Goal: Find specific page/section: Find specific page/section

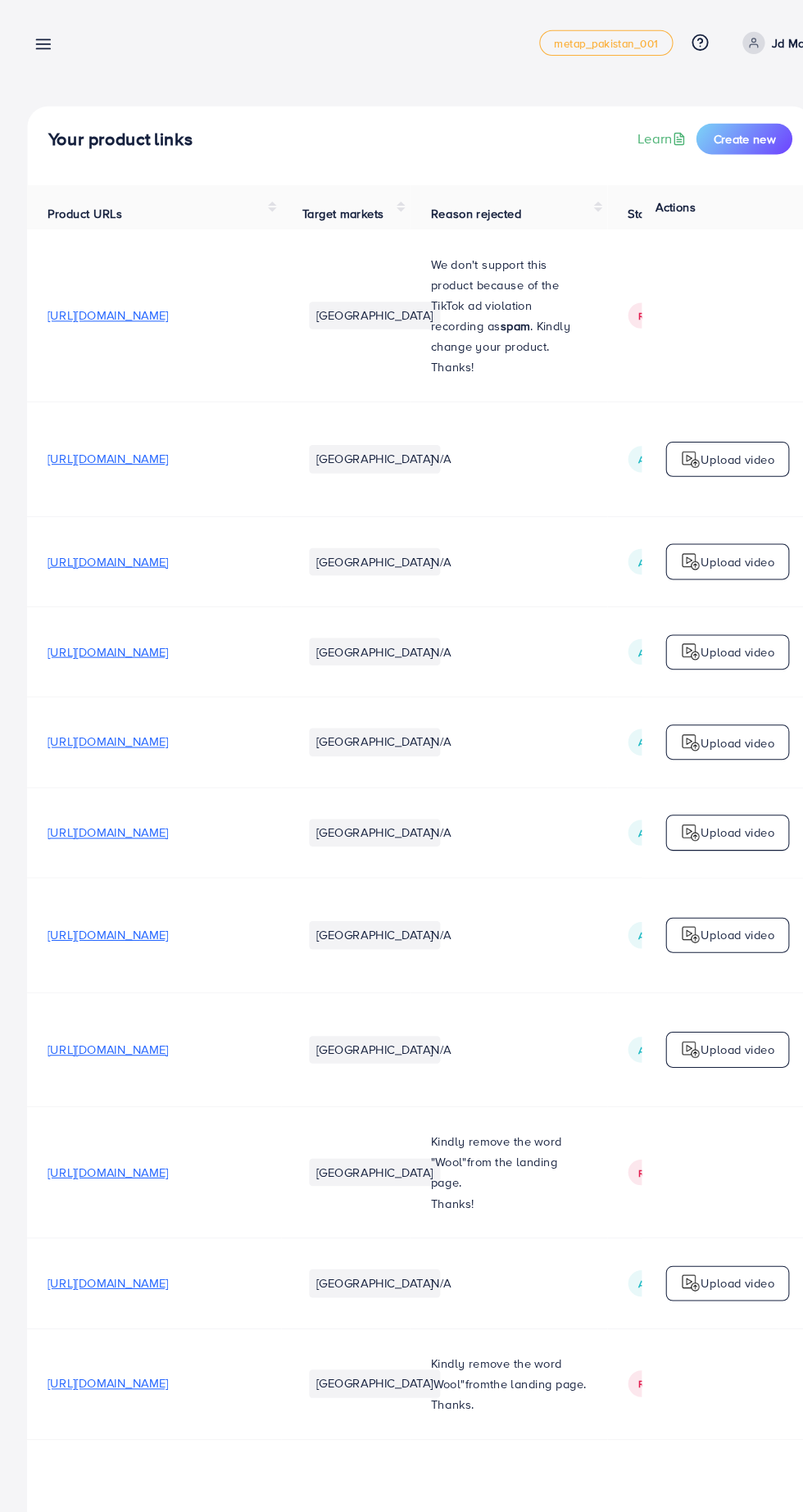
scroll to position [0, 629]
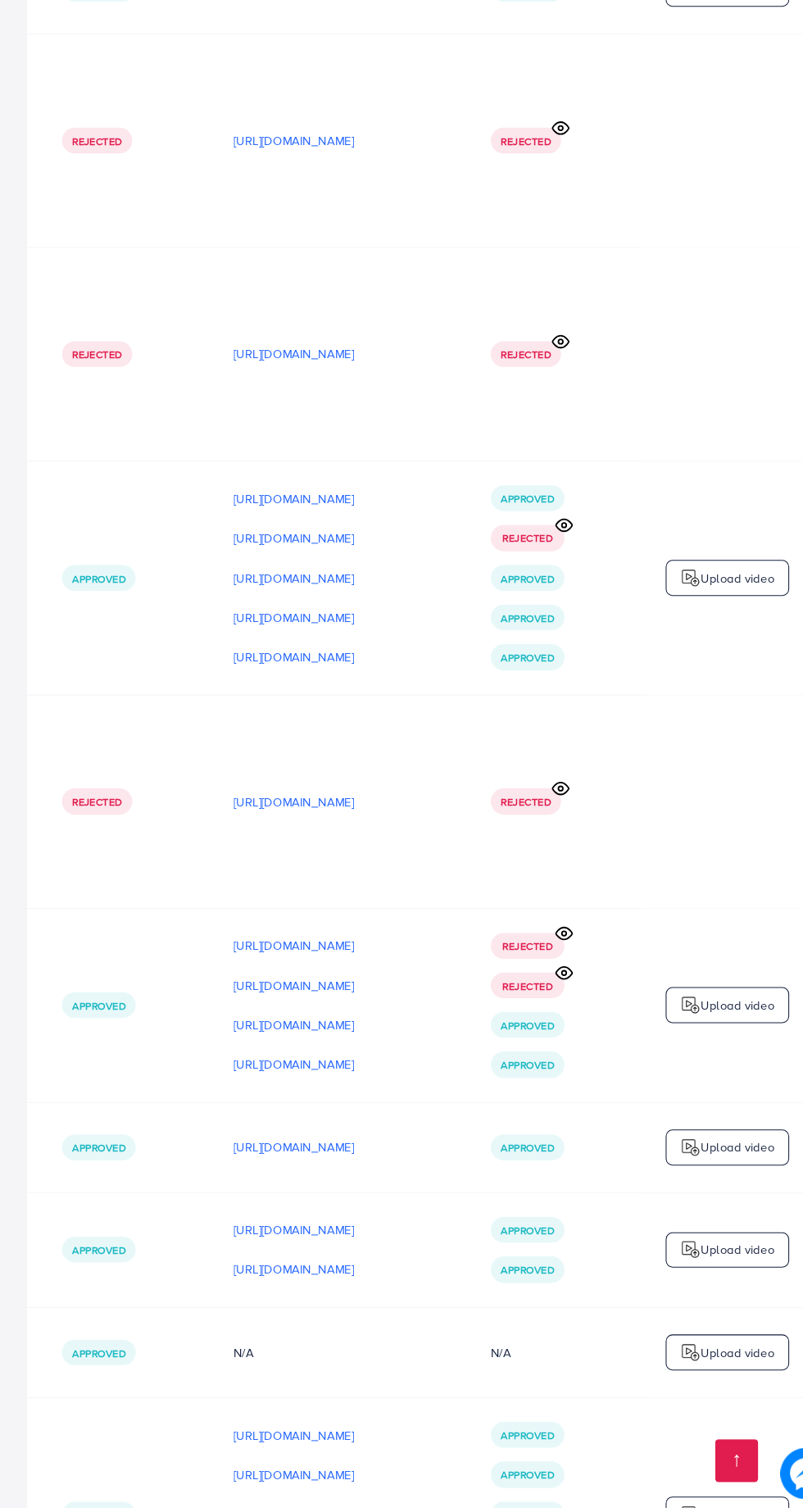
scroll to position [10714, 0]
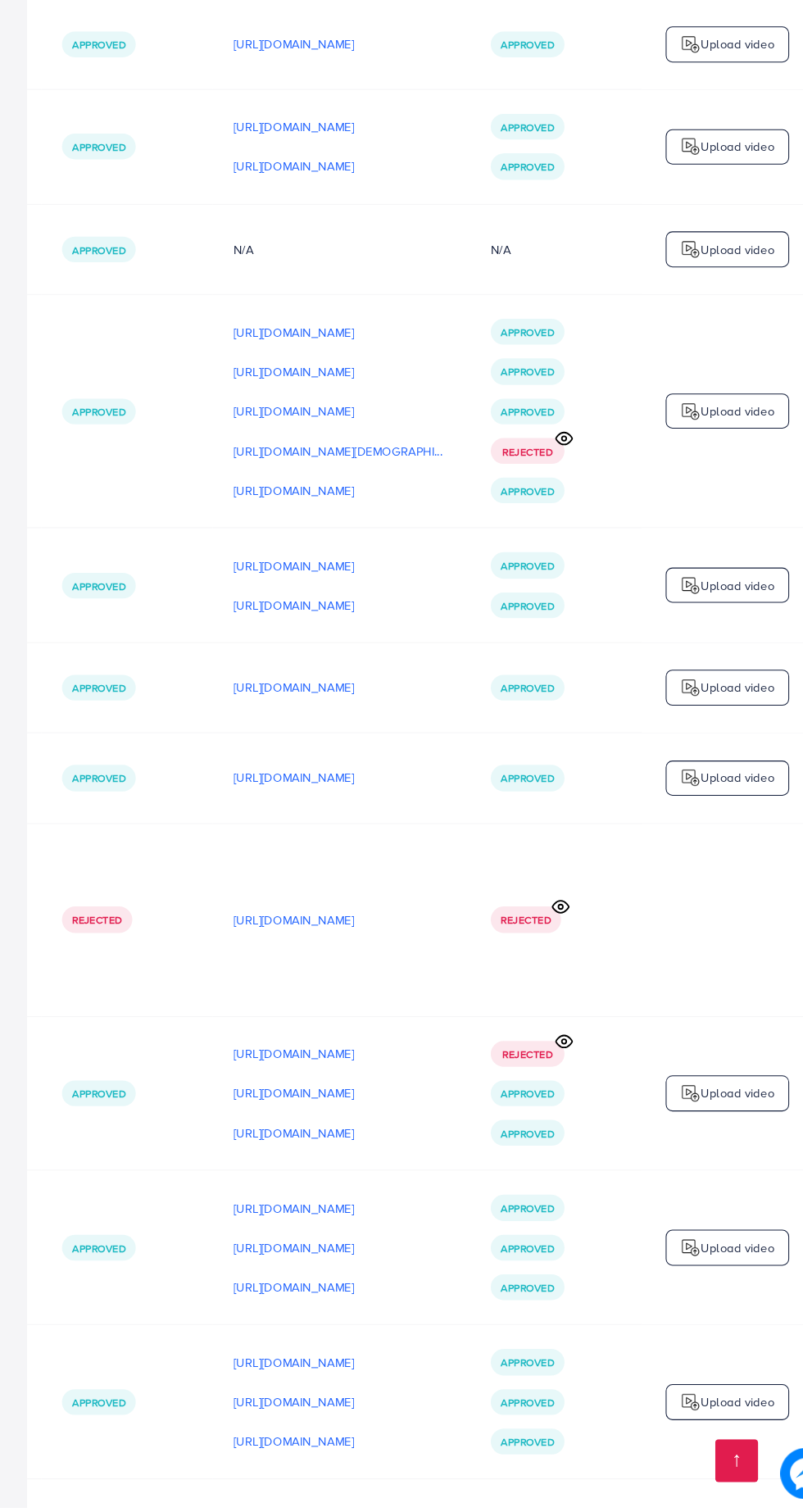
scroll to position [0, 629]
